Goal: Use online tool/utility: Utilize a website feature to perform a specific function

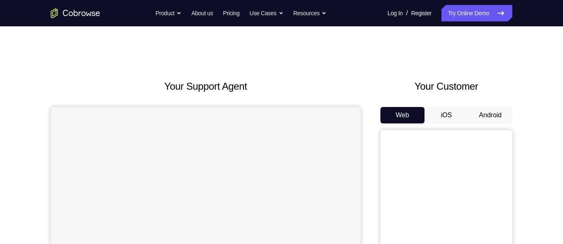
scroll to position [60, 0]
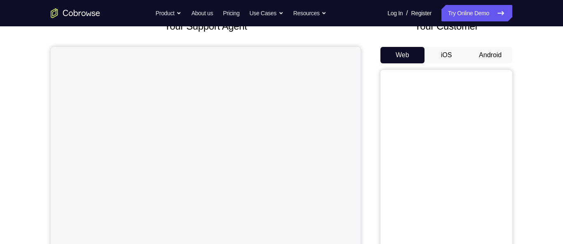
click at [492, 56] on button "Android" at bounding box center [490, 55] width 44 height 16
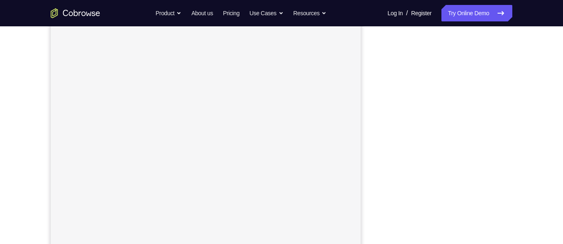
scroll to position [119, 0]
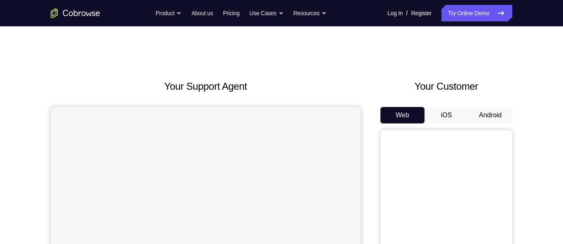
click at [494, 113] on button "Android" at bounding box center [490, 115] width 44 height 16
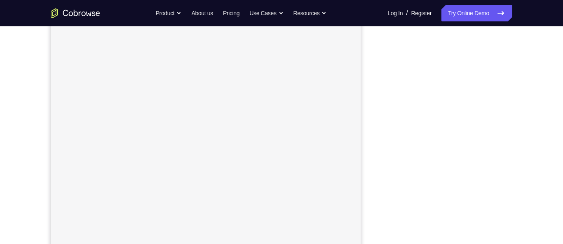
scroll to position [129, 0]
